Goal: Check status

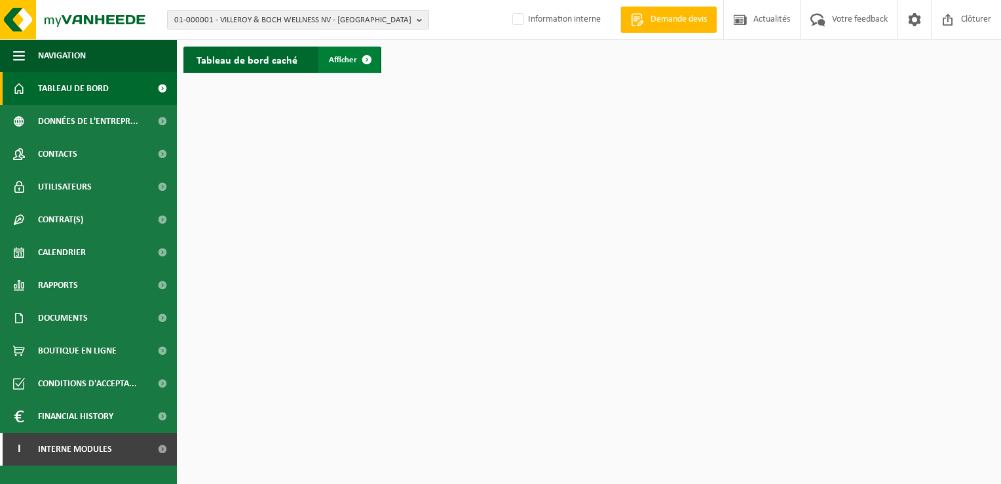
click at [364, 58] on span at bounding box center [367, 60] width 26 height 26
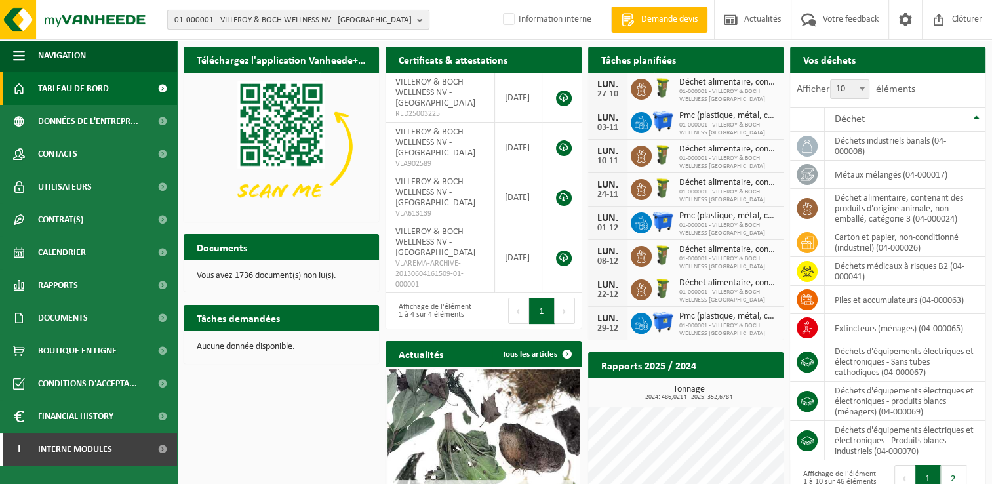
click at [392, 20] on span "01-000001 - VILLEROY & BOCH WELLNESS NV - [GEOGRAPHIC_DATA]" at bounding box center [292, 20] width 237 height 20
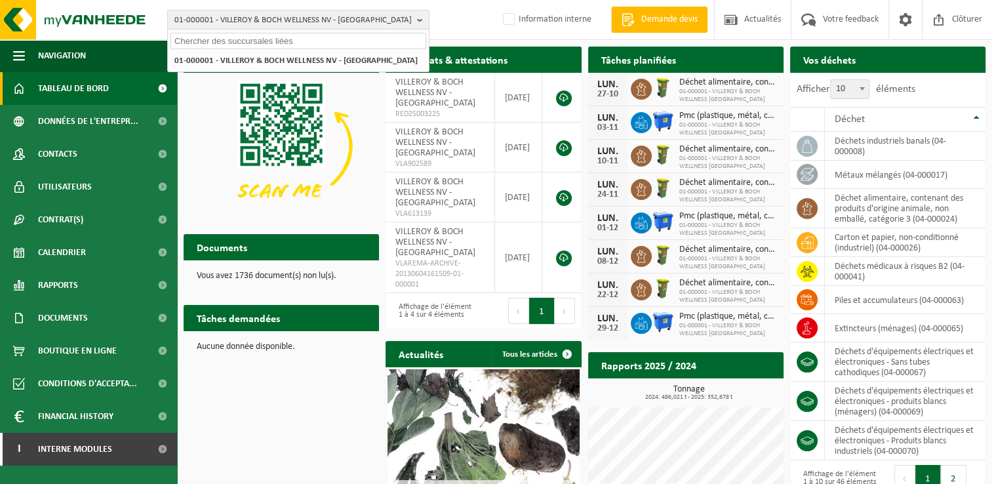
paste input "10-959563"
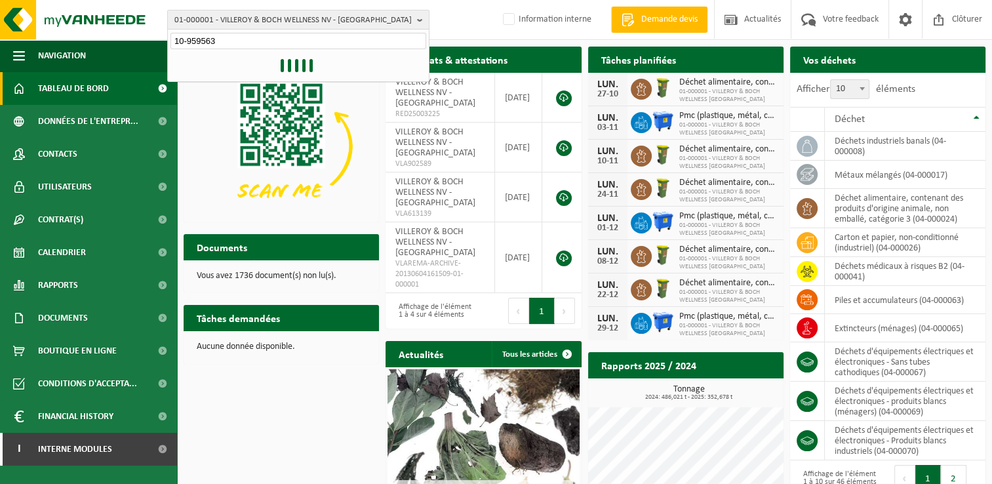
type input "10-959563"
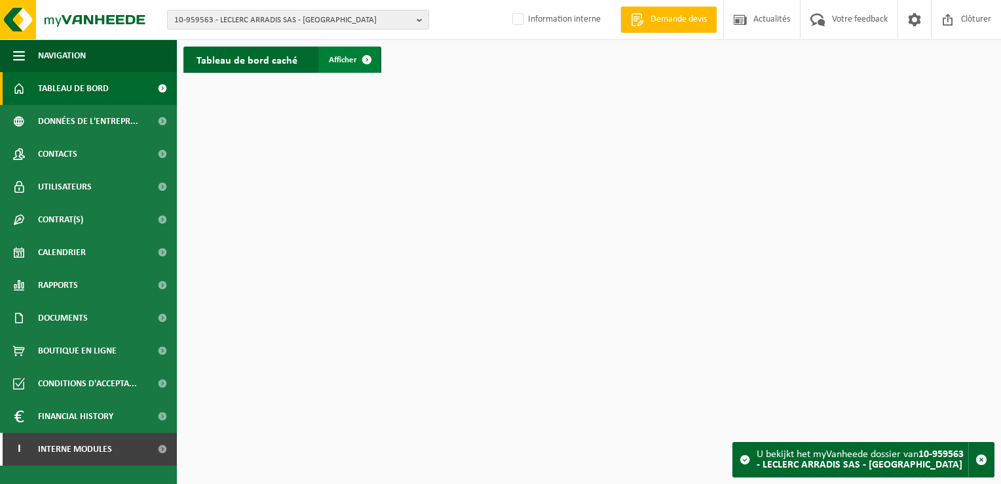
click at [357, 59] on span at bounding box center [367, 60] width 26 height 26
